Goal: Task Accomplishment & Management: Use online tool/utility

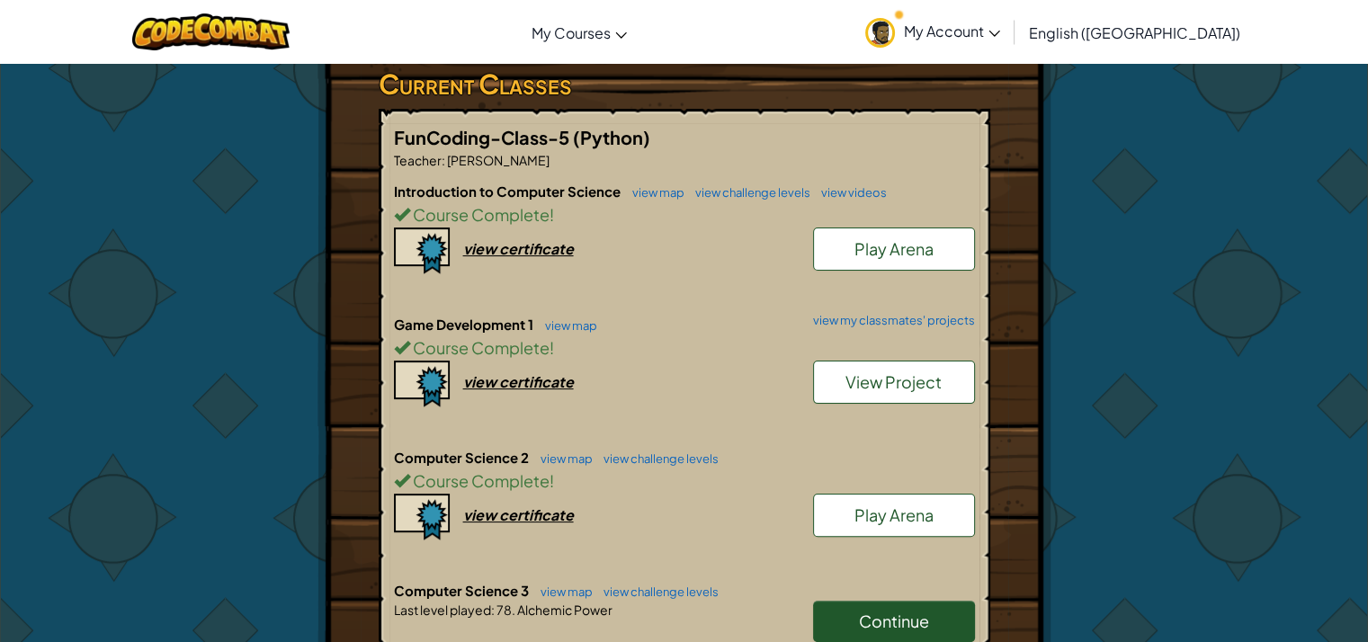
click at [568, 472] on div "Computer Science 2 view map view challenge levels Course Complete ! Play Arena …" at bounding box center [684, 514] width 581 height 133
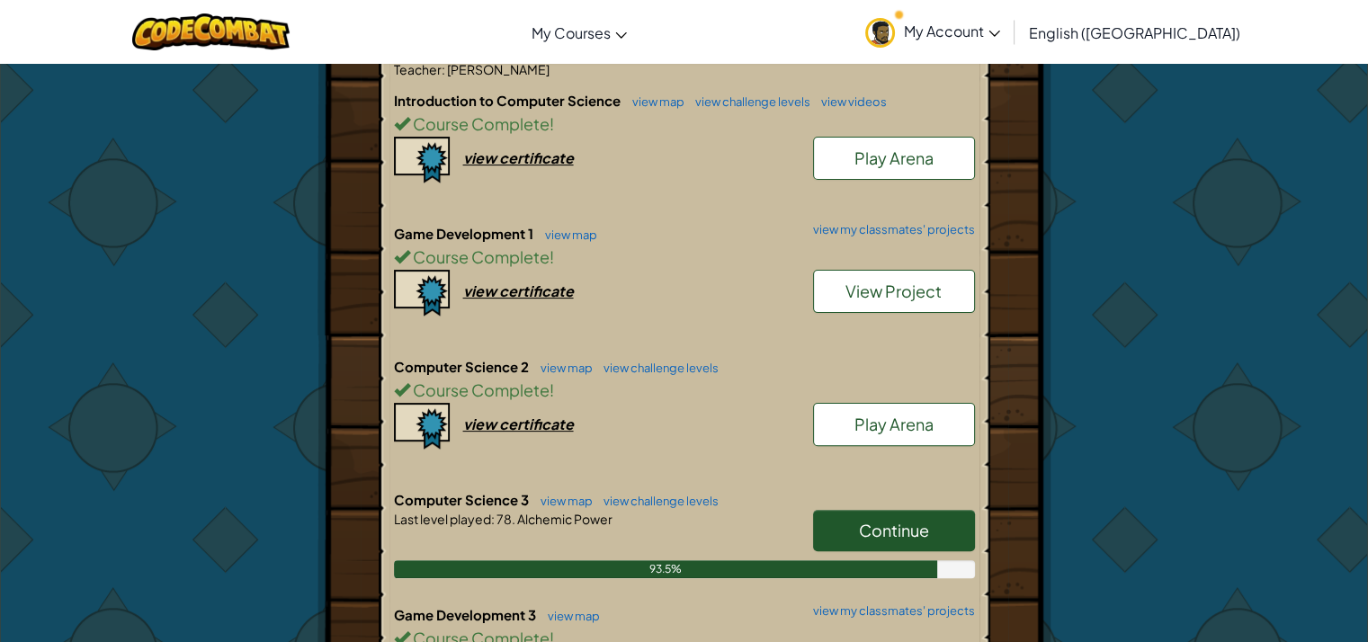
scroll to position [423, 0]
click at [571, 495] on link "view map" at bounding box center [561, 502] width 61 height 14
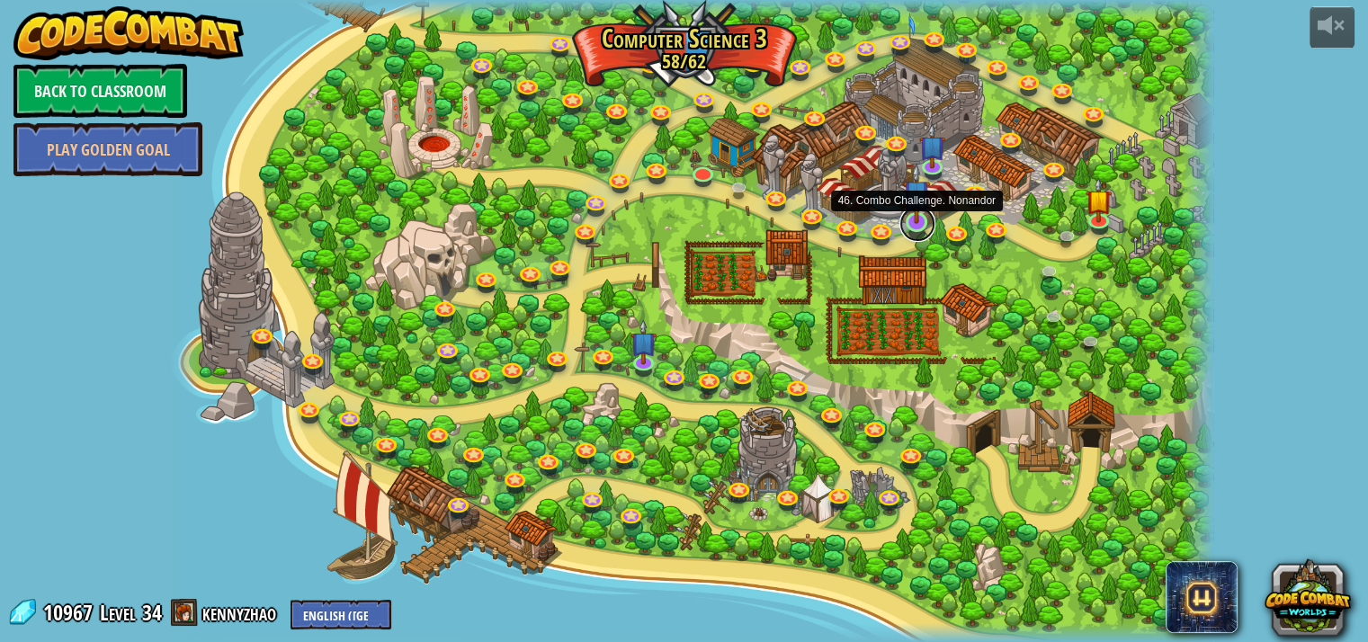
click at [920, 231] on link at bounding box center [917, 224] width 36 height 36
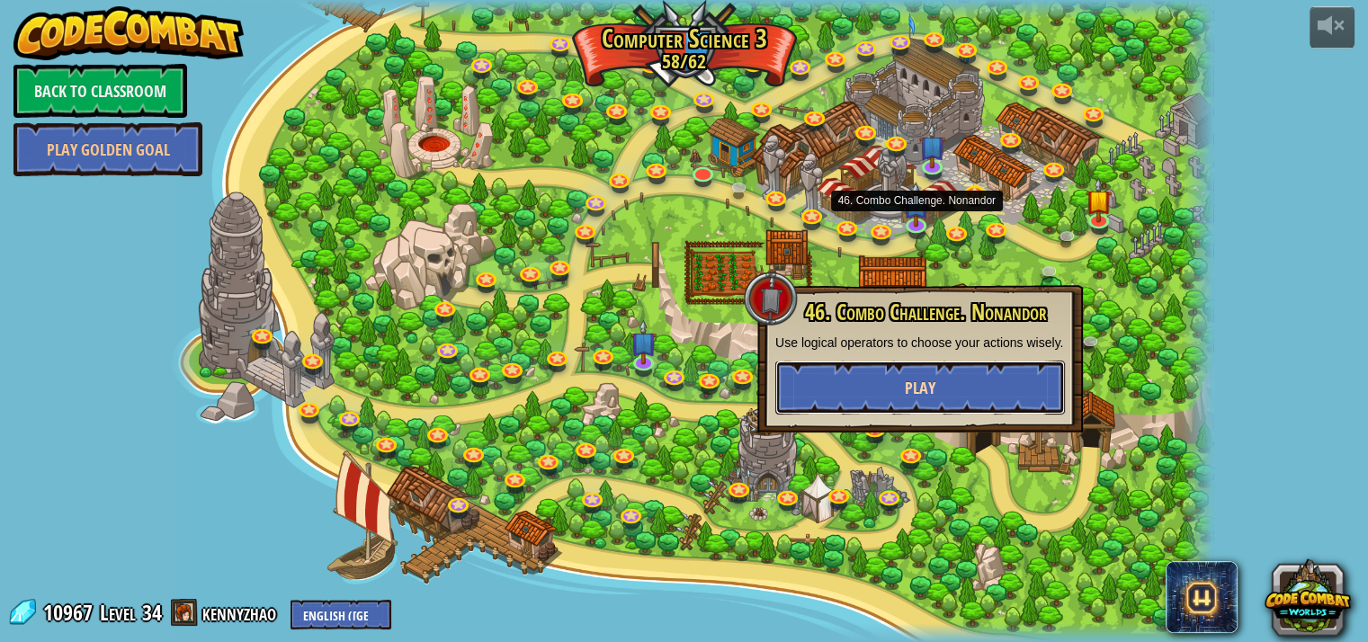
click at [896, 395] on button "Play" at bounding box center [920, 388] width 290 height 54
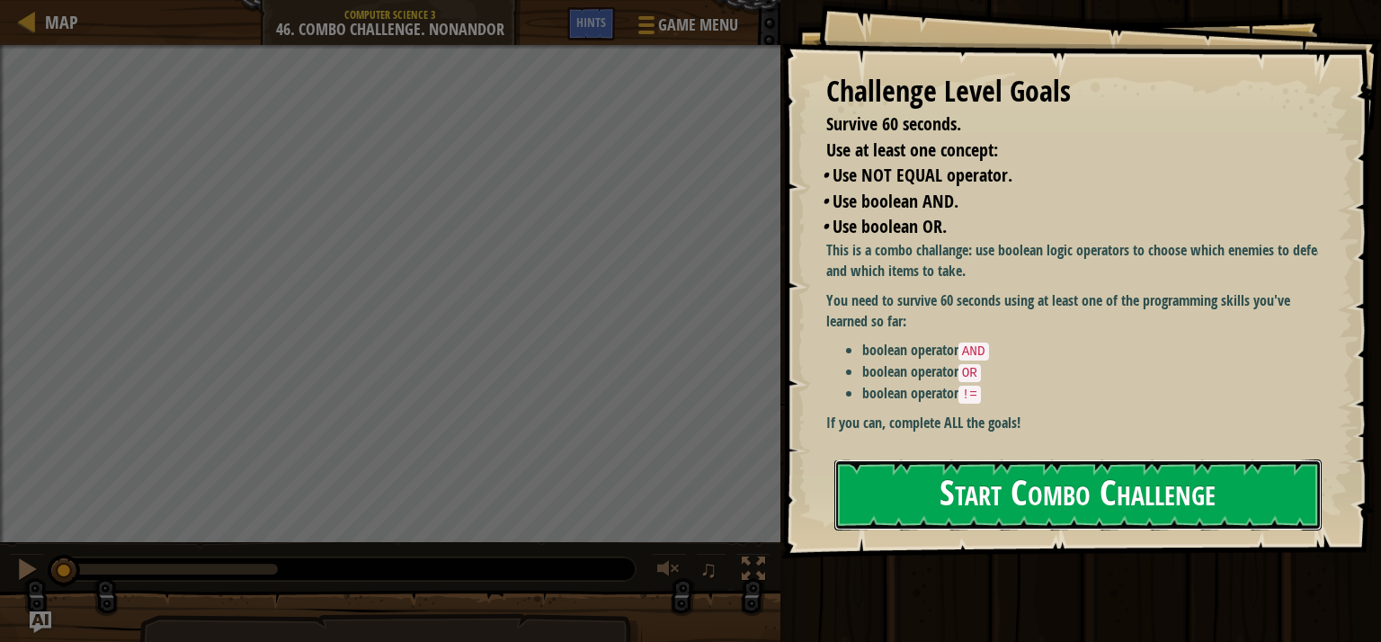
click at [935, 479] on button "Start Combo Challenge" at bounding box center [1078, 495] width 487 height 71
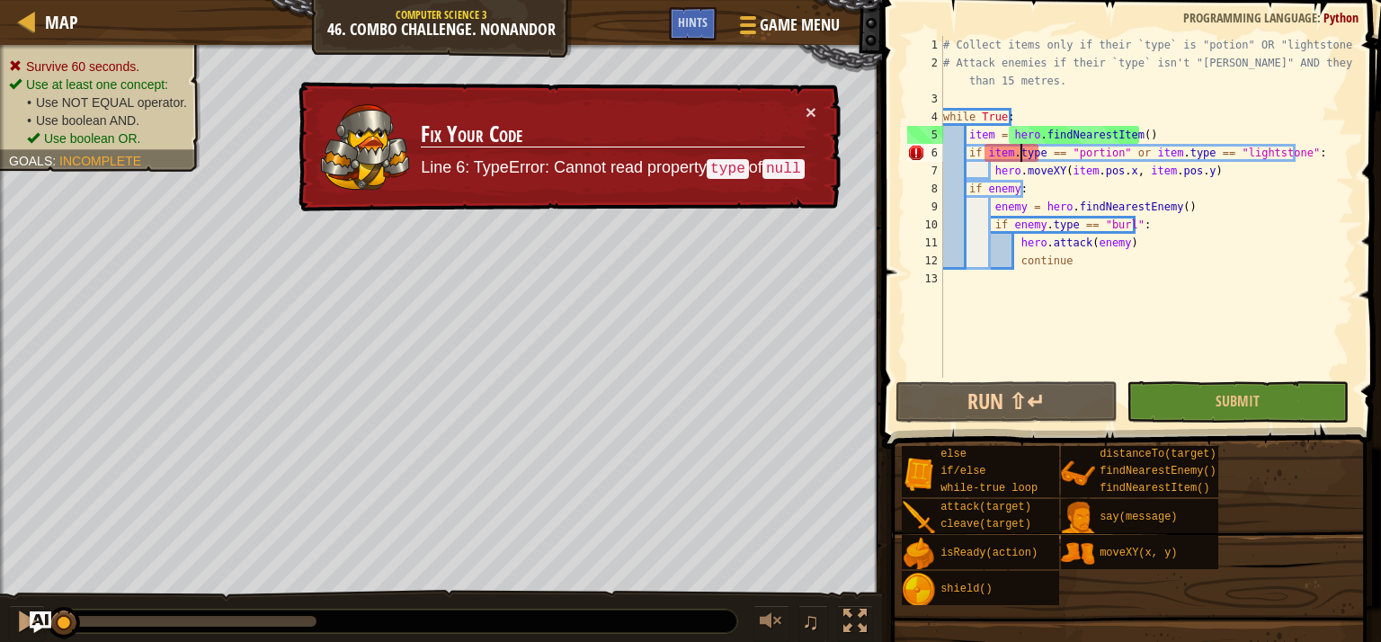
click at [1022, 159] on div "# Collect items only if their `type` is "potion" OR "lightstone". # Attack enem…" at bounding box center [1147, 225] width 415 height 378
type textarea "if item.type == "portion" or item.type == "lightstone":"
click at [998, 152] on div "# Collect items only if their `type` is "potion" OR "lightstone". # Attack enem…" at bounding box center [1147, 225] width 415 height 378
